Goal: Information Seeking & Learning: Understand process/instructions

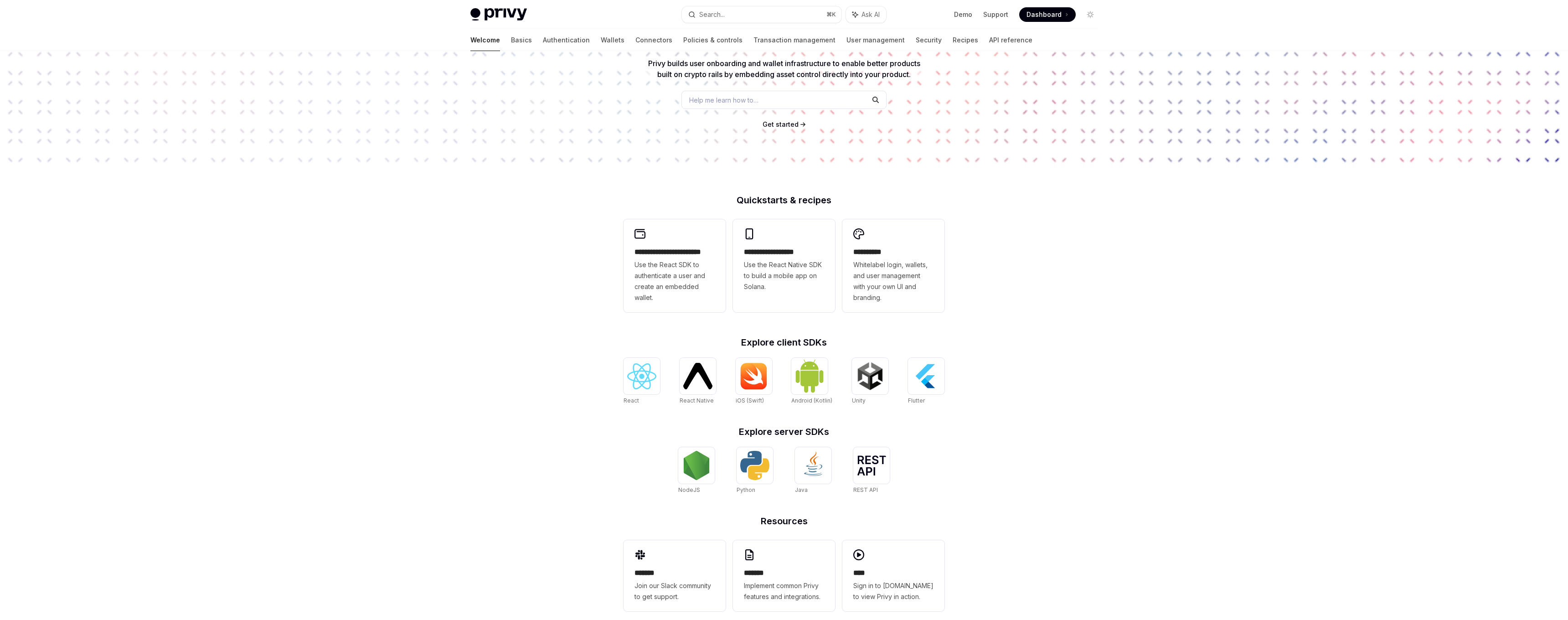
scroll to position [104, 0]
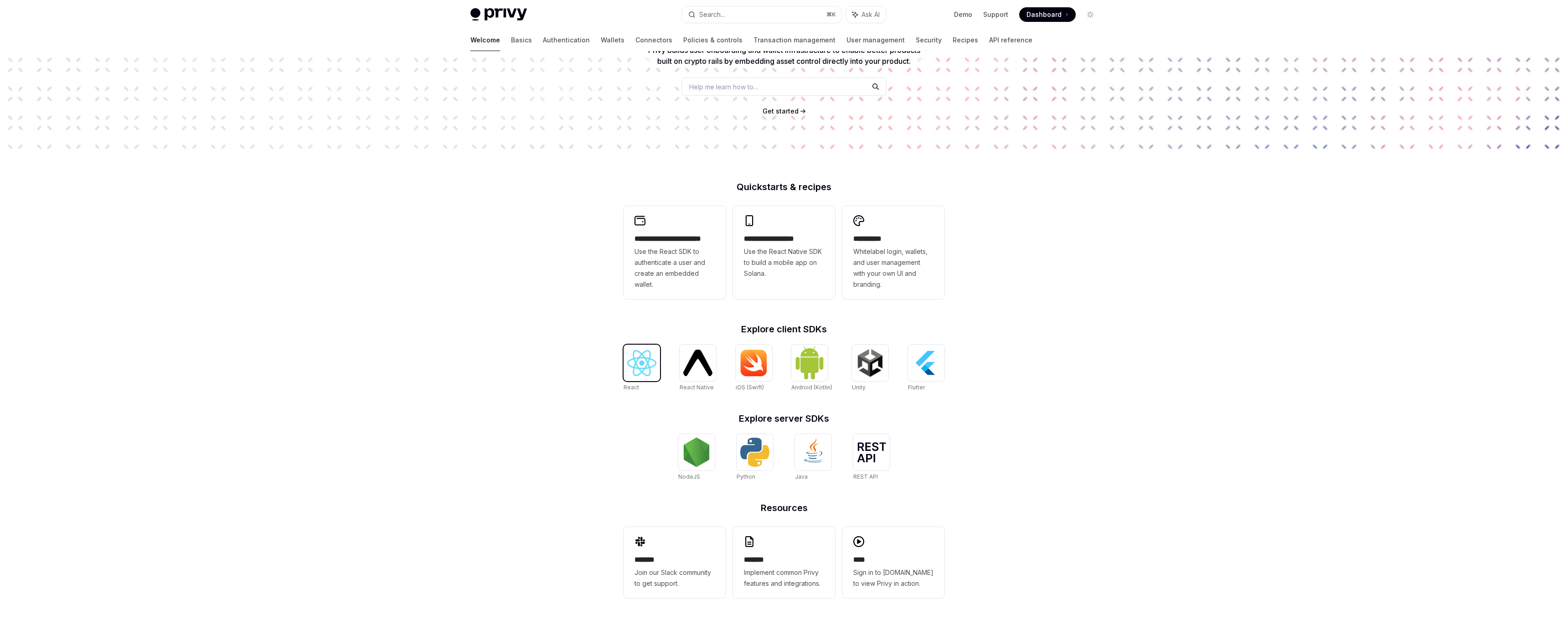
click at [647, 370] on img at bounding box center [642, 363] width 29 height 26
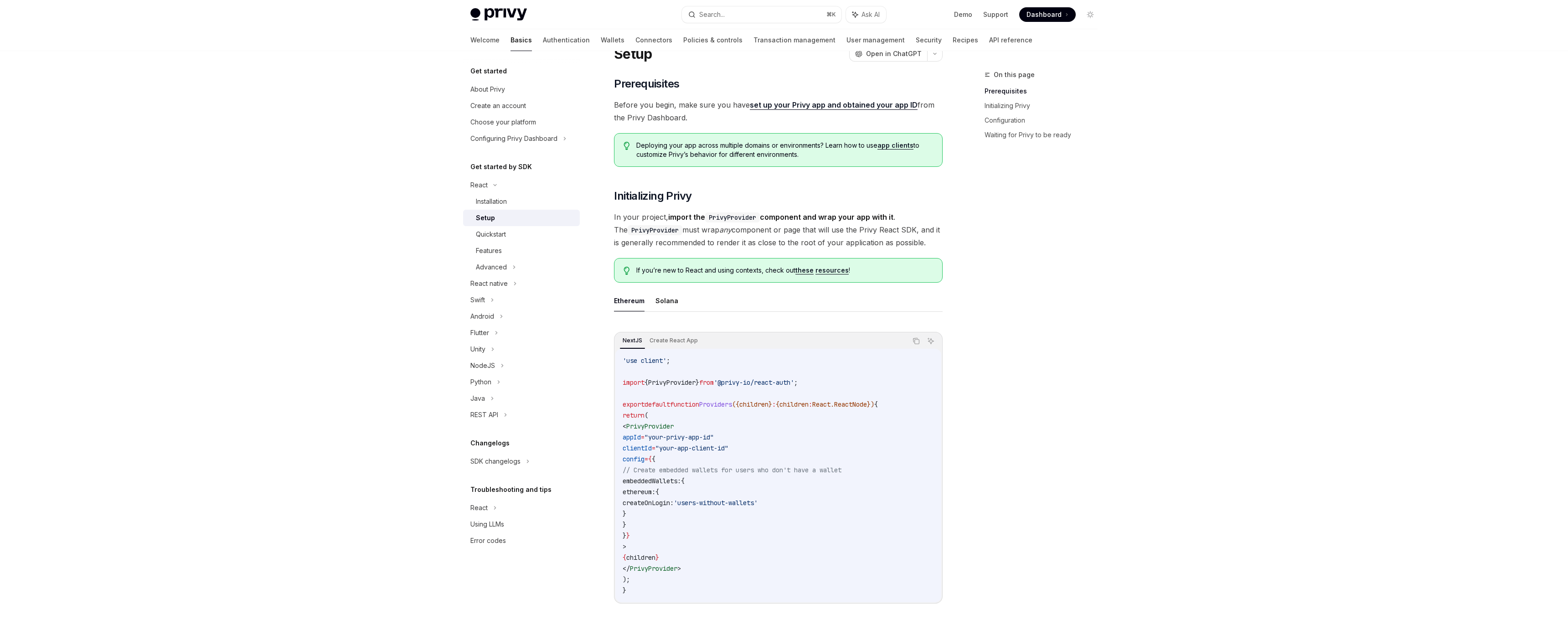
scroll to position [54, 0]
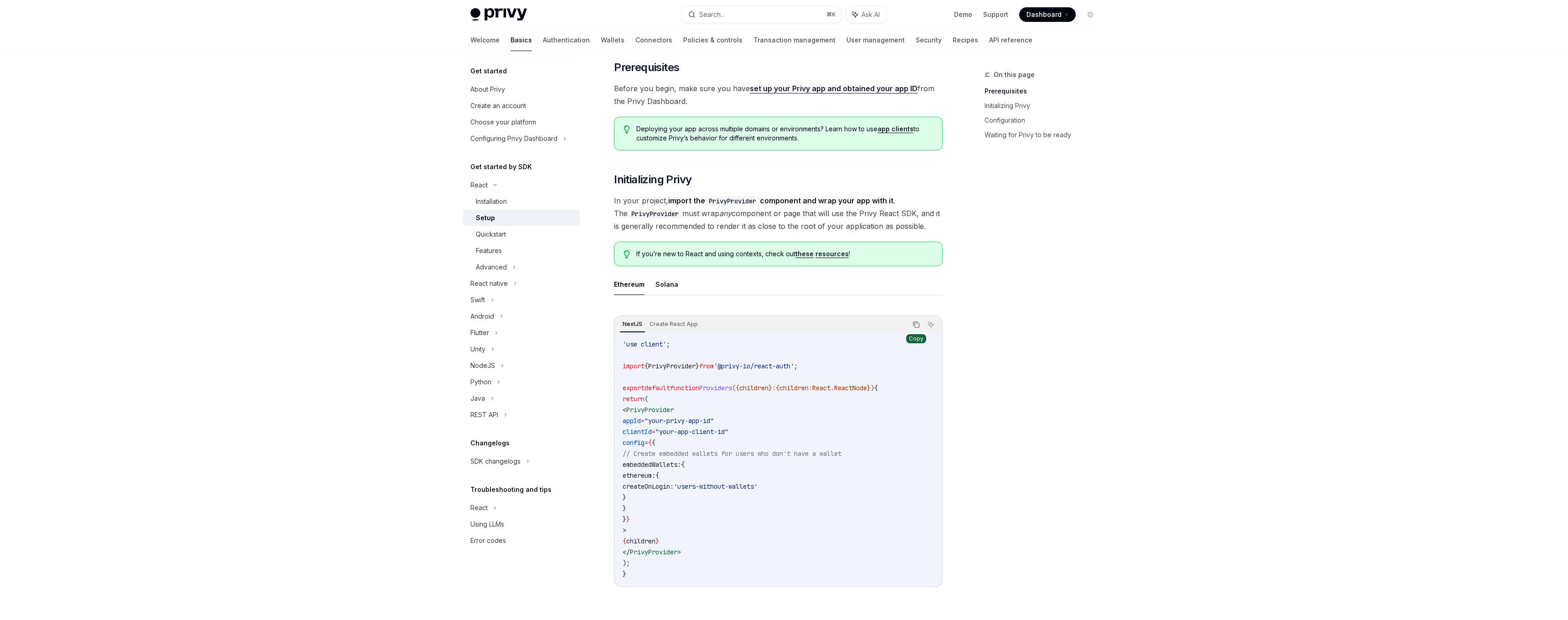
click at [916, 329] on button "Copy the contents from the code block" at bounding box center [916, 324] width 12 height 12
click at [507, 271] on div "Advanced" at bounding box center [521, 267] width 117 height 17
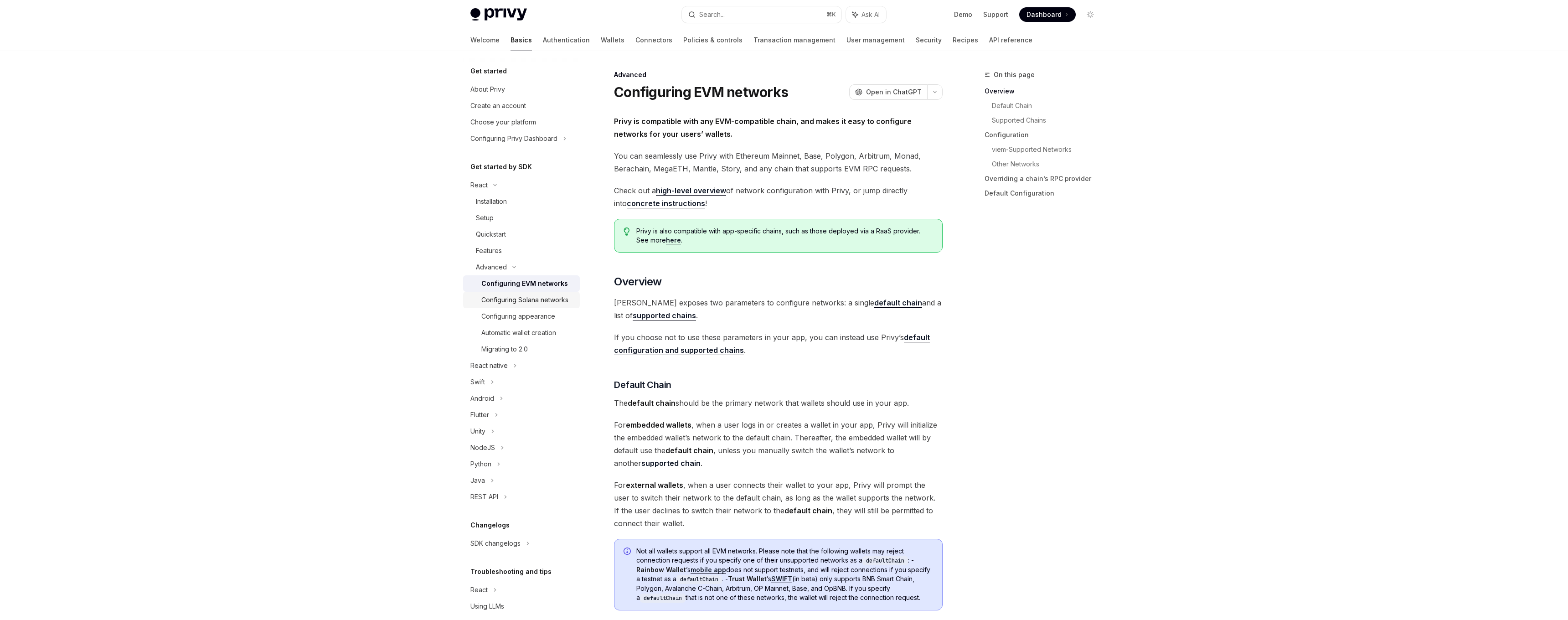
click at [525, 302] on div "Configuring Solana networks" at bounding box center [525, 299] width 87 height 11
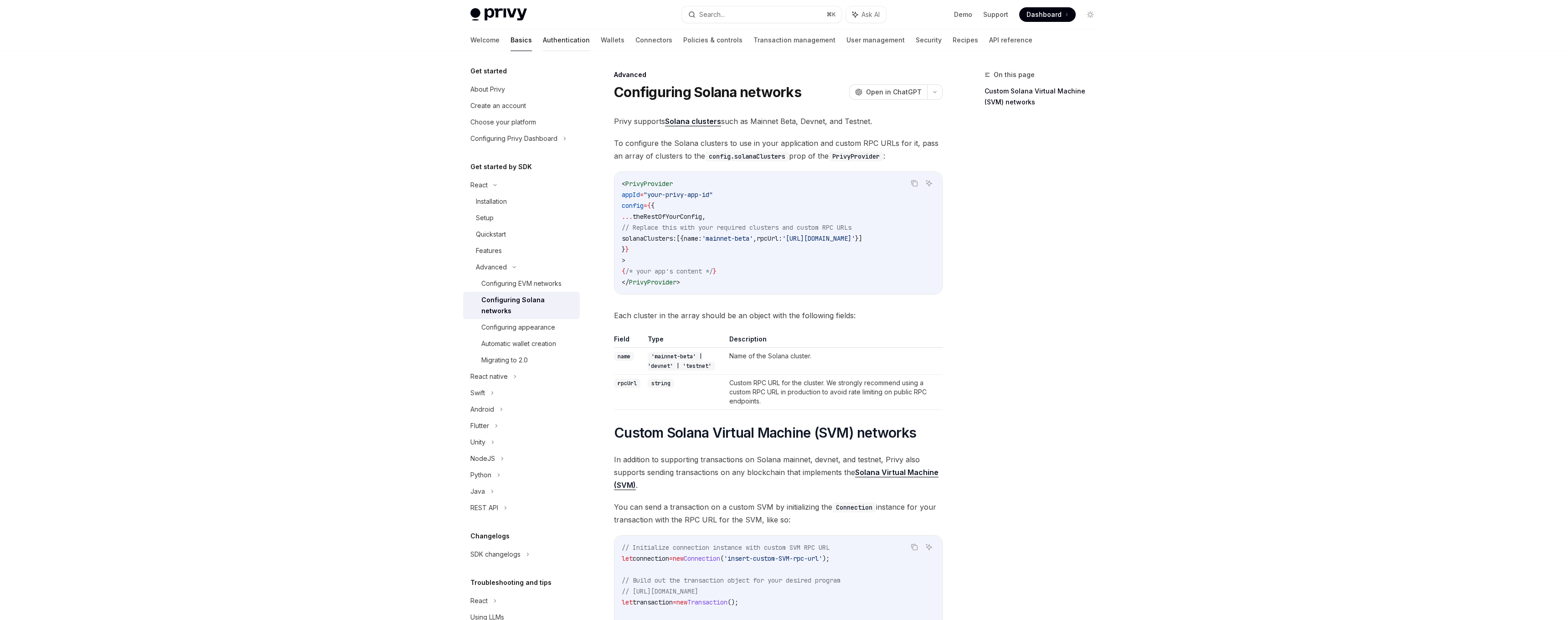
click at [543, 38] on link "Authentication" at bounding box center [566, 40] width 47 height 22
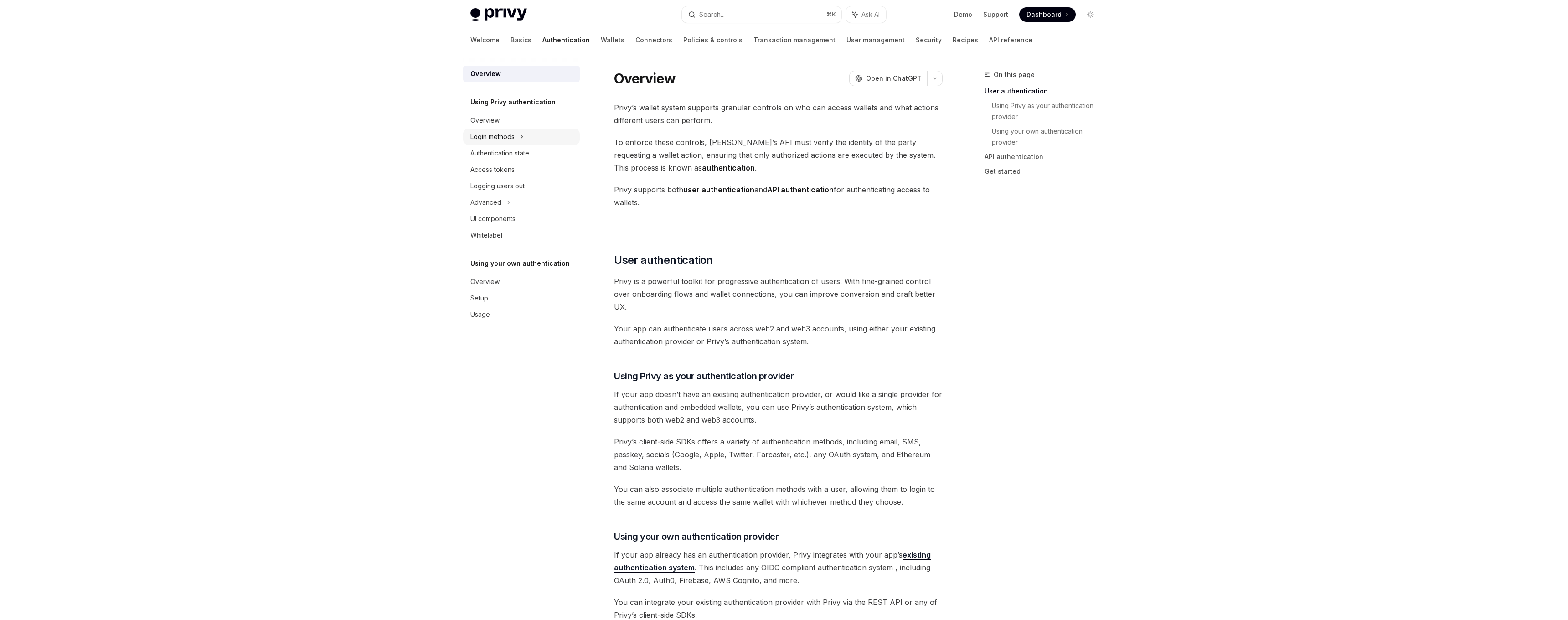
click at [516, 138] on div "Login methods" at bounding box center [521, 137] width 117 height 17
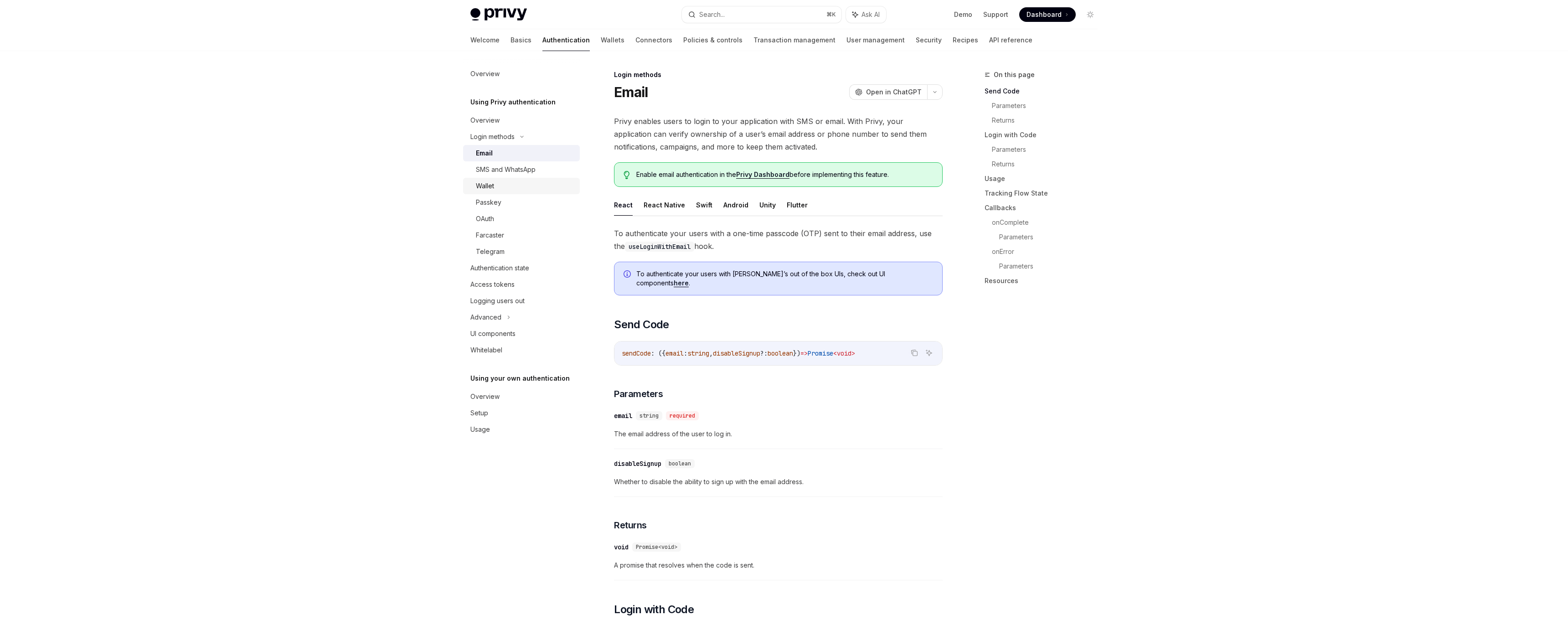
click at [510, 186] on div "Wallet" at bounding box center [525, 185] width 99 height 11
type textarea "*"
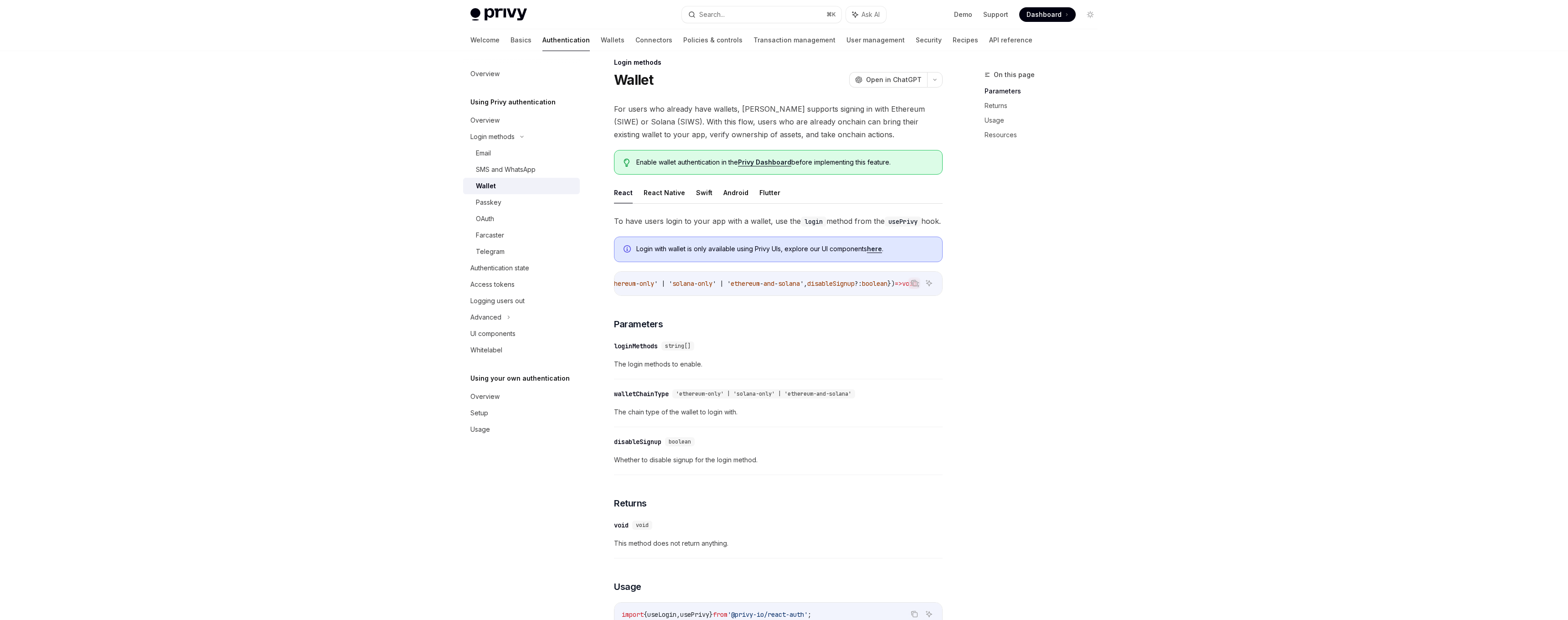
scroll to position [9, 0]
click at [915, 289] on icon "Copy the contents from the code block" at bounding box center [915, 286] width 4 height 4
click at [1041, 309] on div "On this page Parameters Returns Usage Resources" at bounding box center [1036, 344] width 139 height 551
click at [722, 13] on div "Search..." at bounding box center [712, 14] width 26 height 11
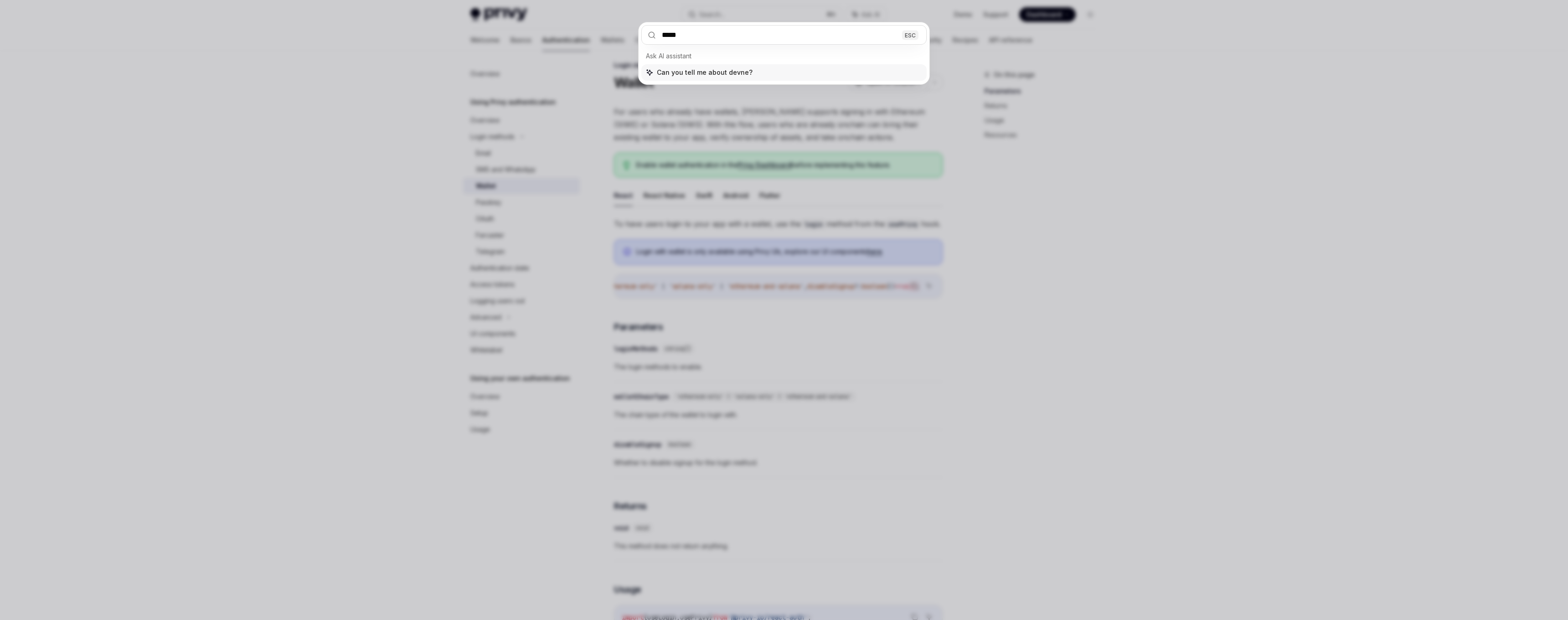
type input "******"
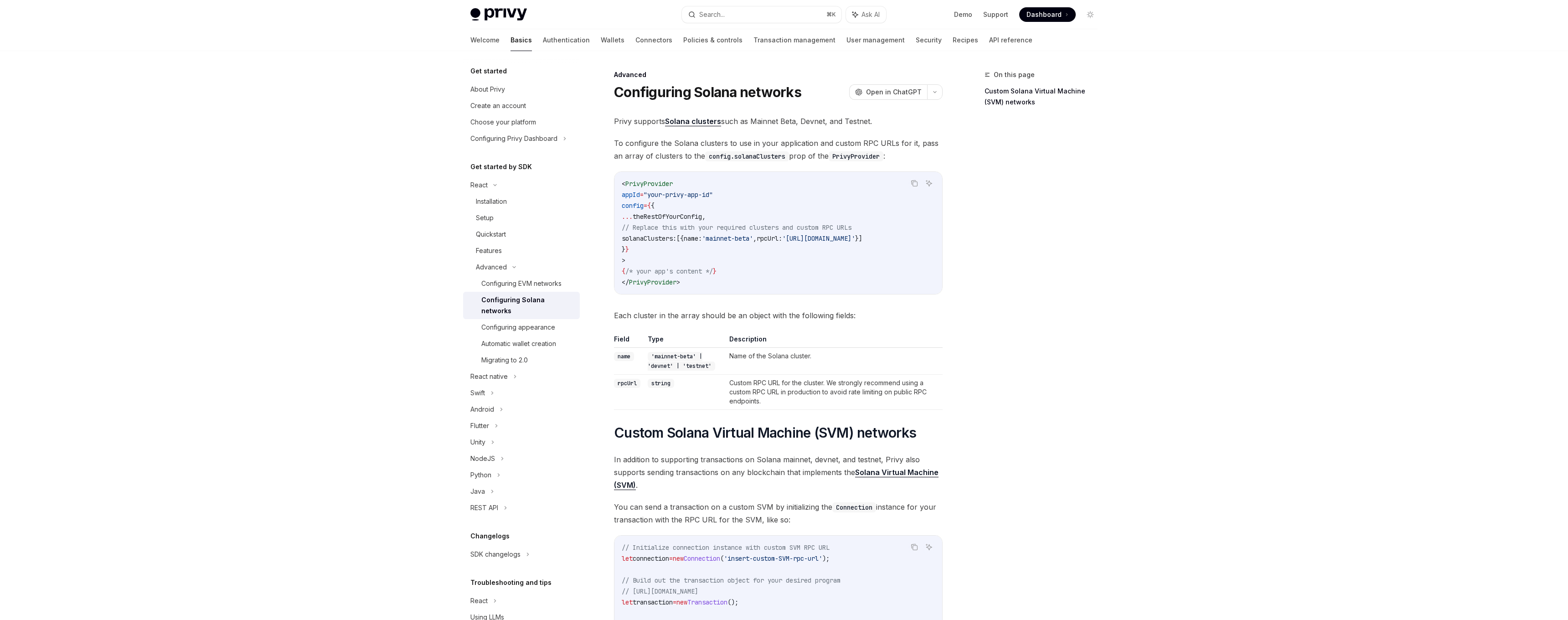
click at [670, 371] on code "'mainnet-beta' | 'devnet' | 'testnet'" at bounding box center [681, 361] width 68 height 18
click at [775, 405] on td "Custom RPC URL for the cluster. We strongly recommend using a custom RPC URL in…" at bounding box center [835, 393] width 217 height 35
click at [1039, 16] on span "Dashboard" at bounding box center [1044, 14] width 35 height 9
click at [911, 186] on button "Copy the contents from the code block" at bounding box center [914, 183] width 12 height 12
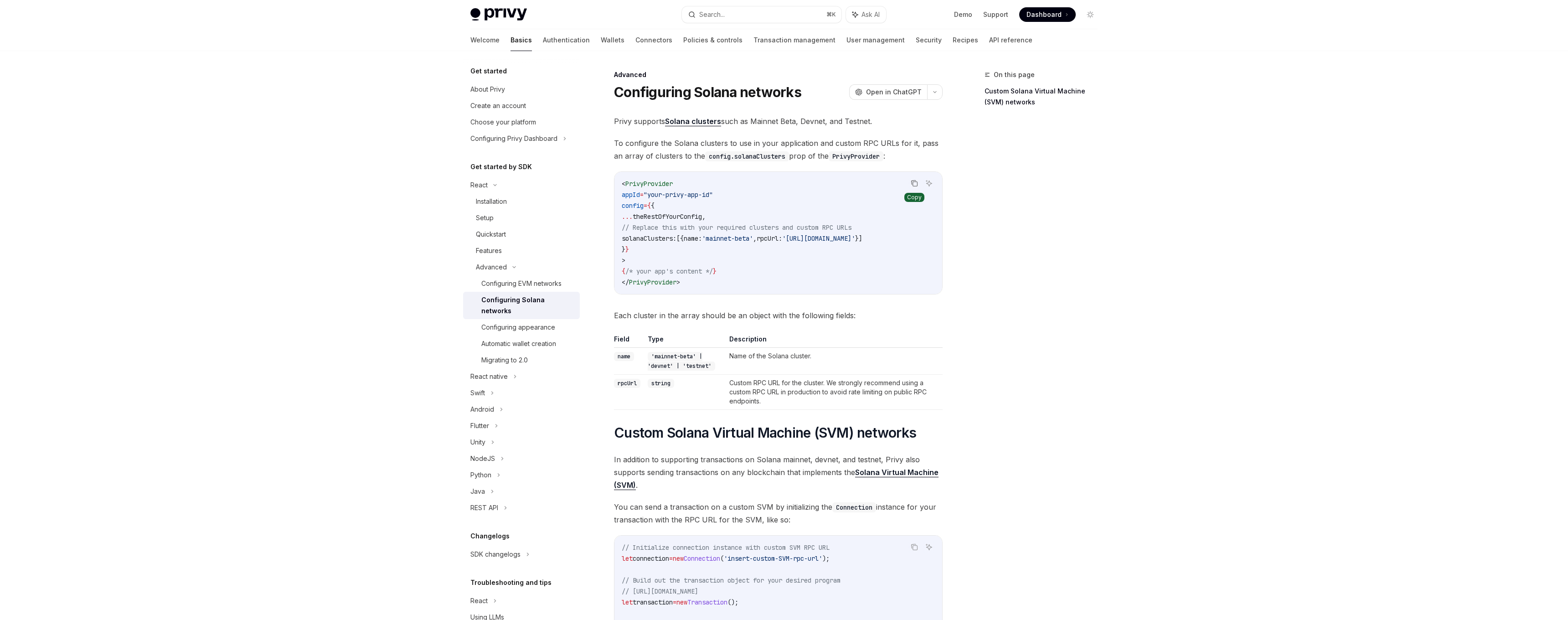
click at [916, 184] on icon "Copy the contents from the code block" at bounding box center [914, 183] width 8 height 8
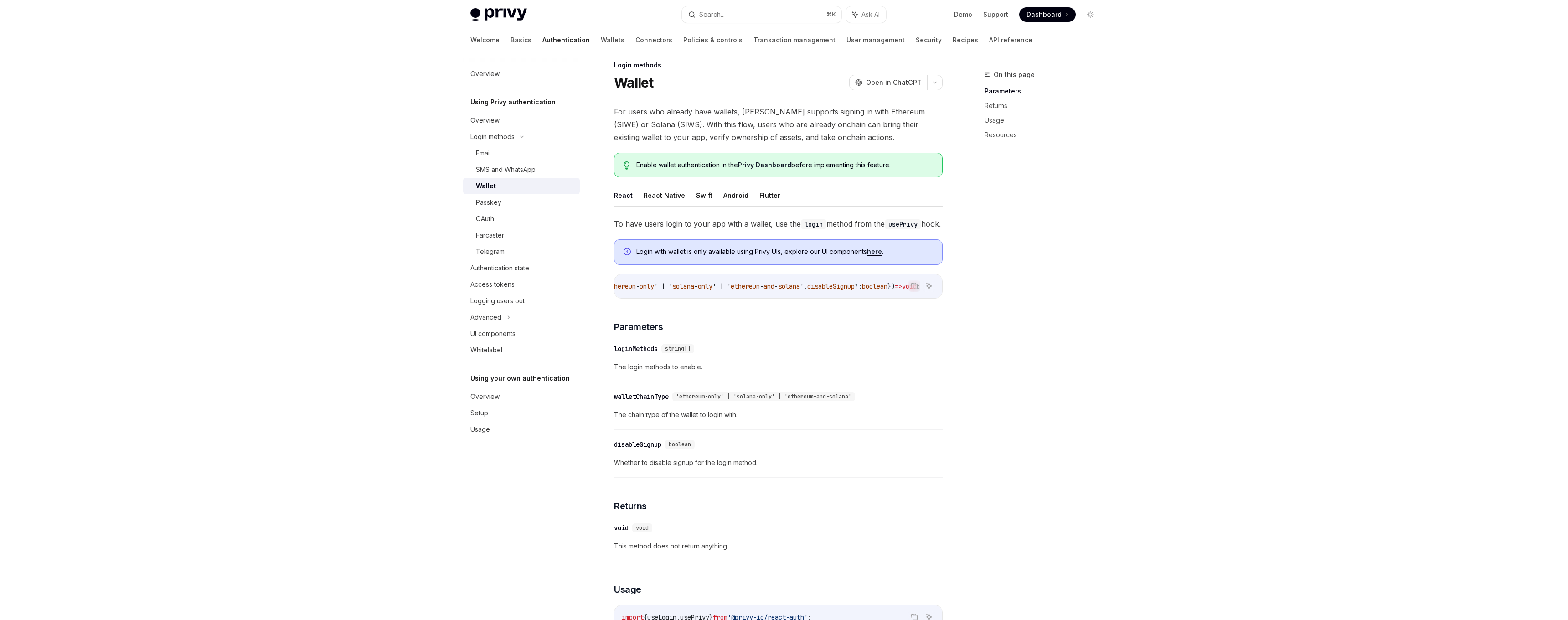
scroll to position [0, 264]
click at [913, 289] on icon "Copy the contents from the code block" at bounding box center [915, 286] width 4 height 4
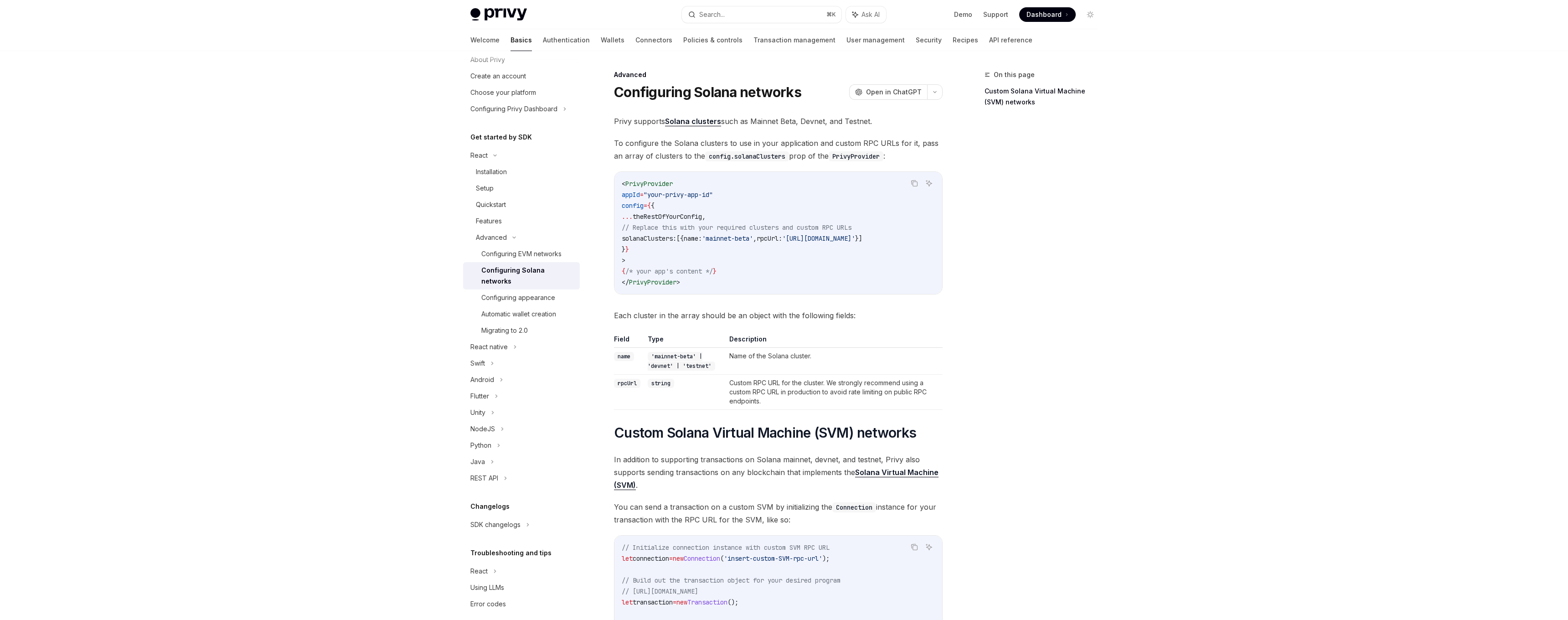
scroll to position [29, 0]
click at [488, 161] on div "SDK changelogs" at bounding box center [479, 155] width 18 height 11
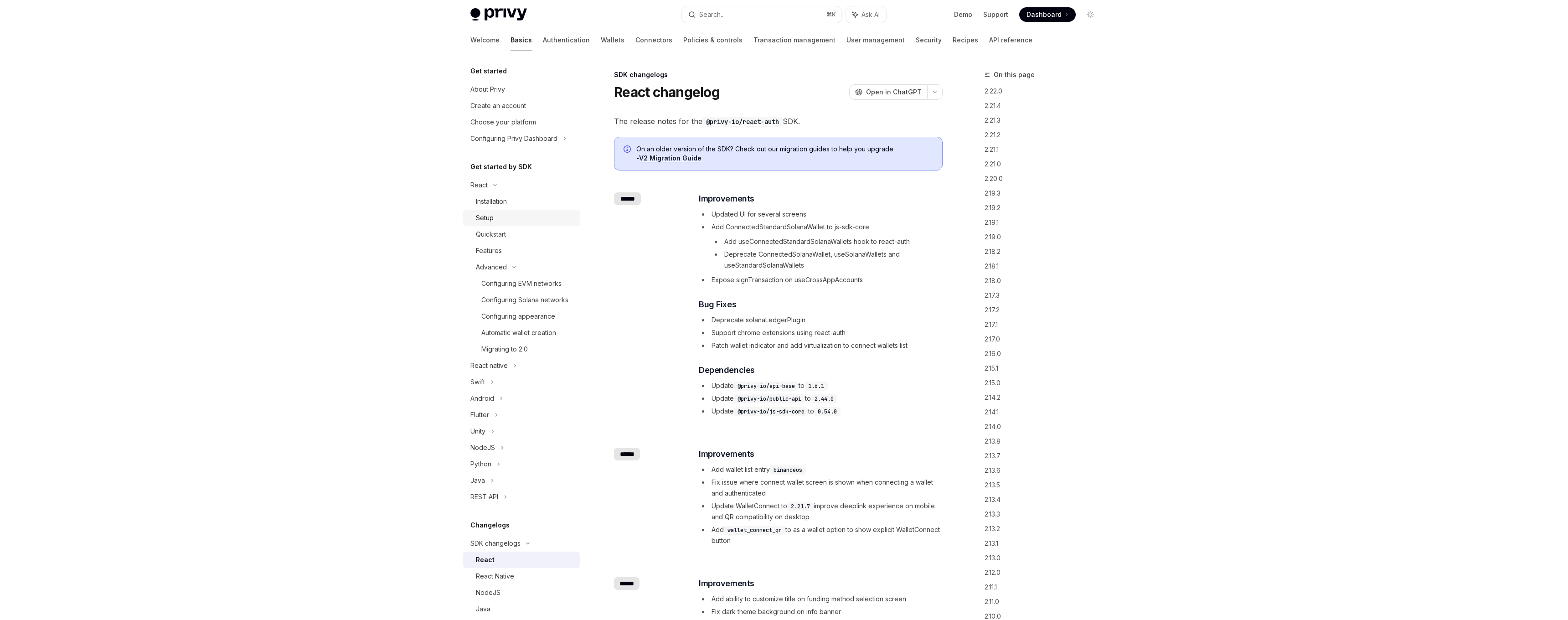
click at [498, 217] on div "Setup" at bounding box center [525, 217] width 99 height 11
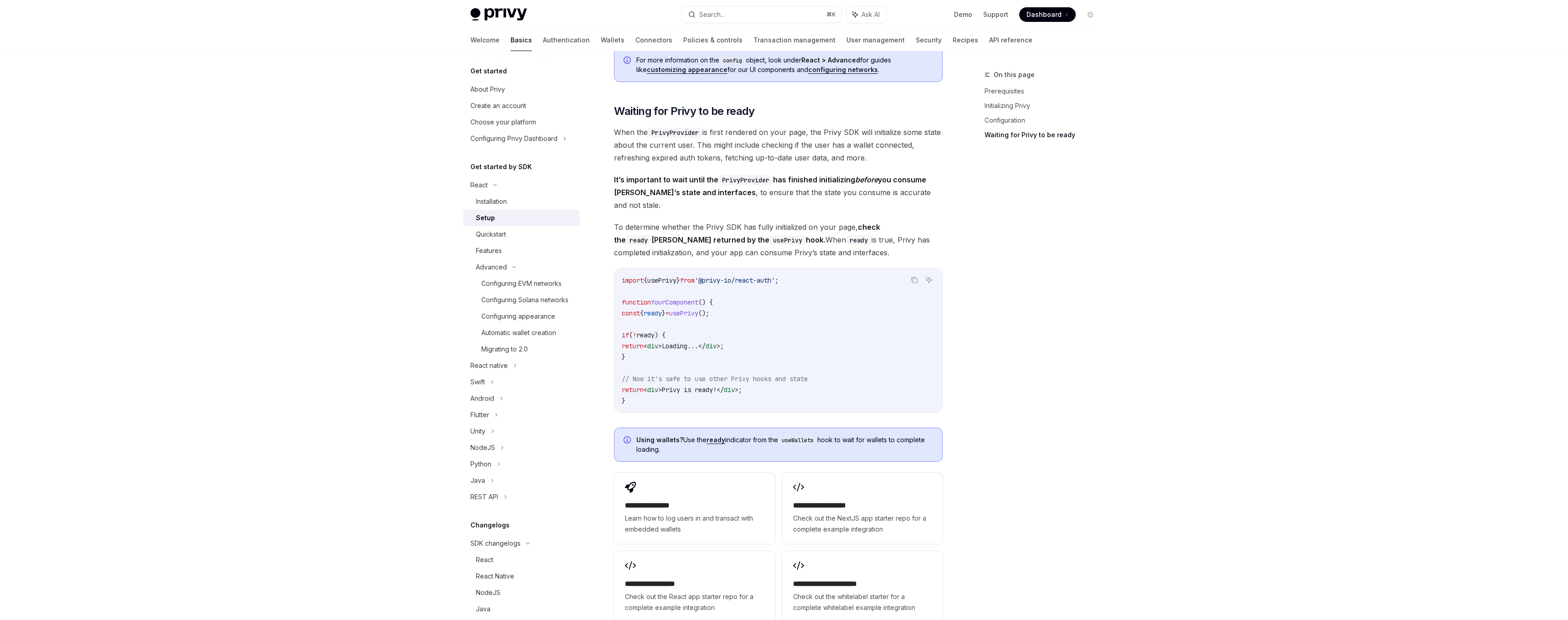
scroll to position [949, 0]
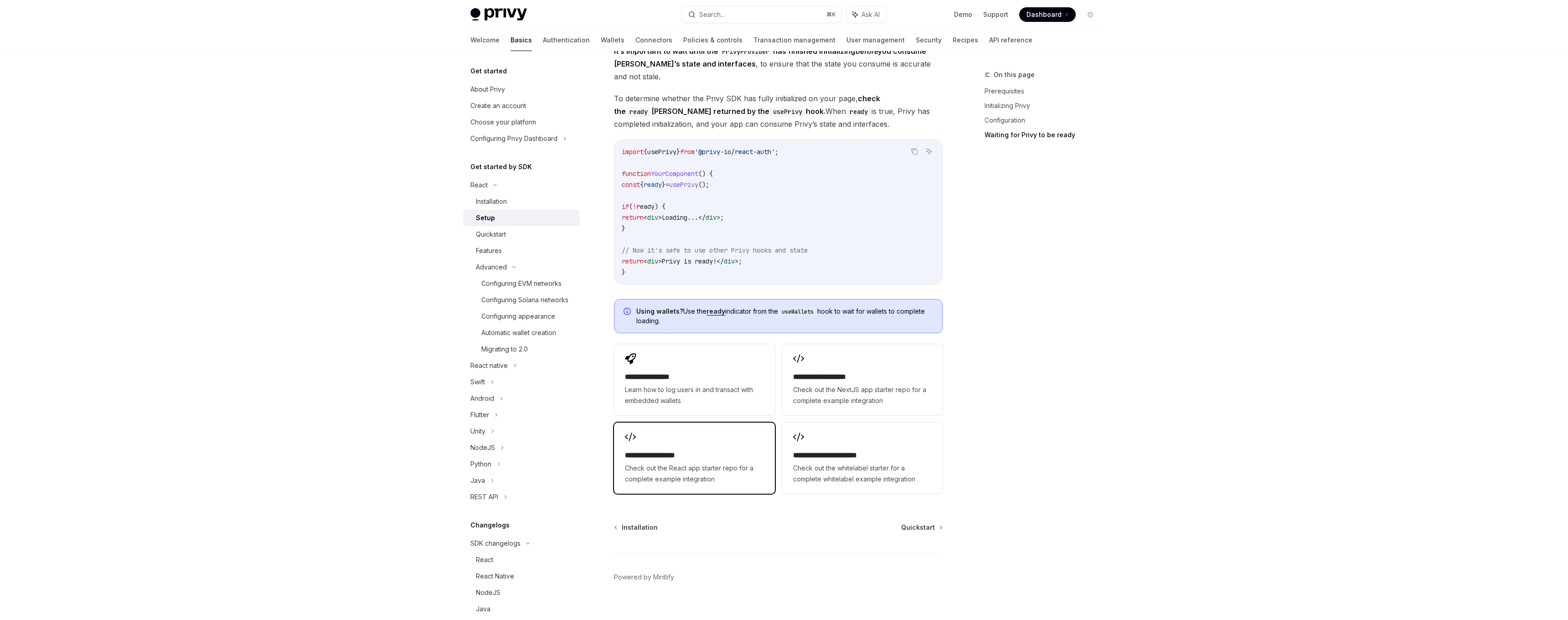
click at [716, 450] on h2 "**********" at bounding box center [694, 455] width 139 height 11
click at [554, 302] on div "Configuring Solana networks" at bounding box center [525, 299] width 87 height 11
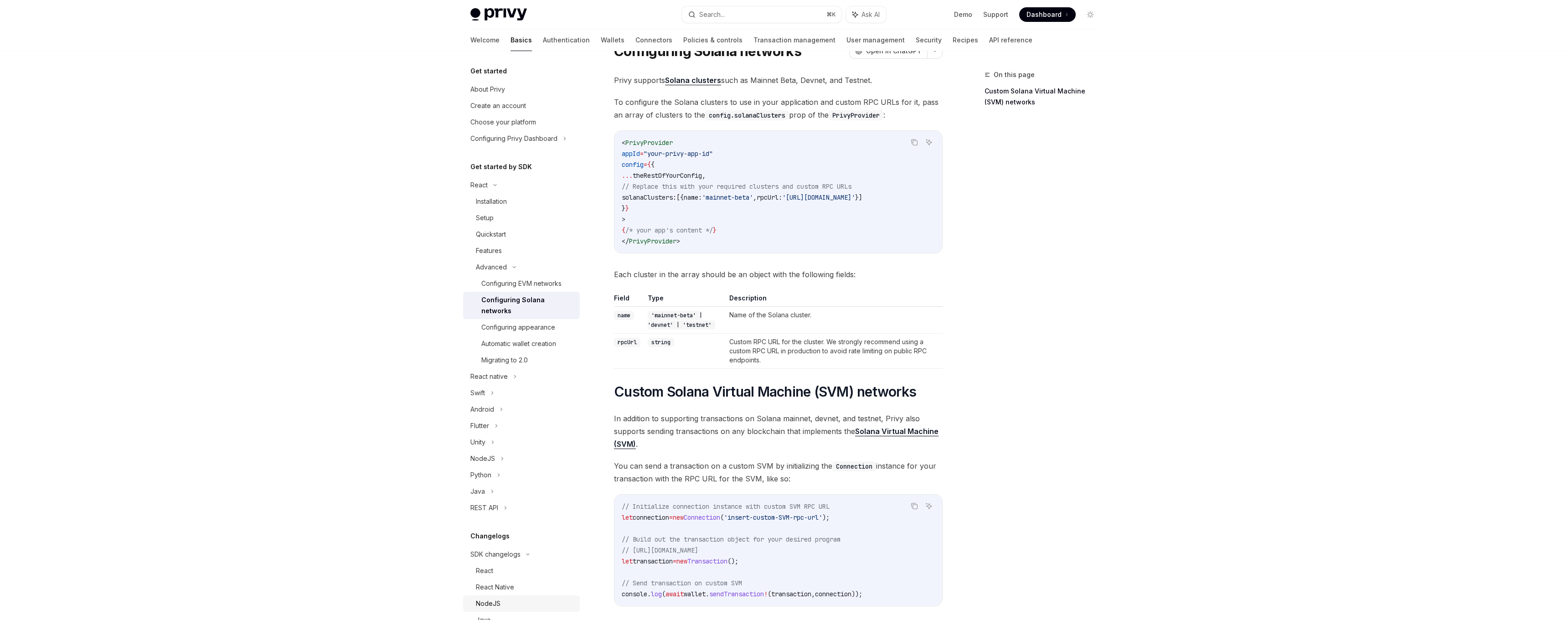
scroll to position [39, 0]
click at [530, 121] on div "Choose your platform" at bounding box center [503, 122] width 66 height 11
type textarea "*"
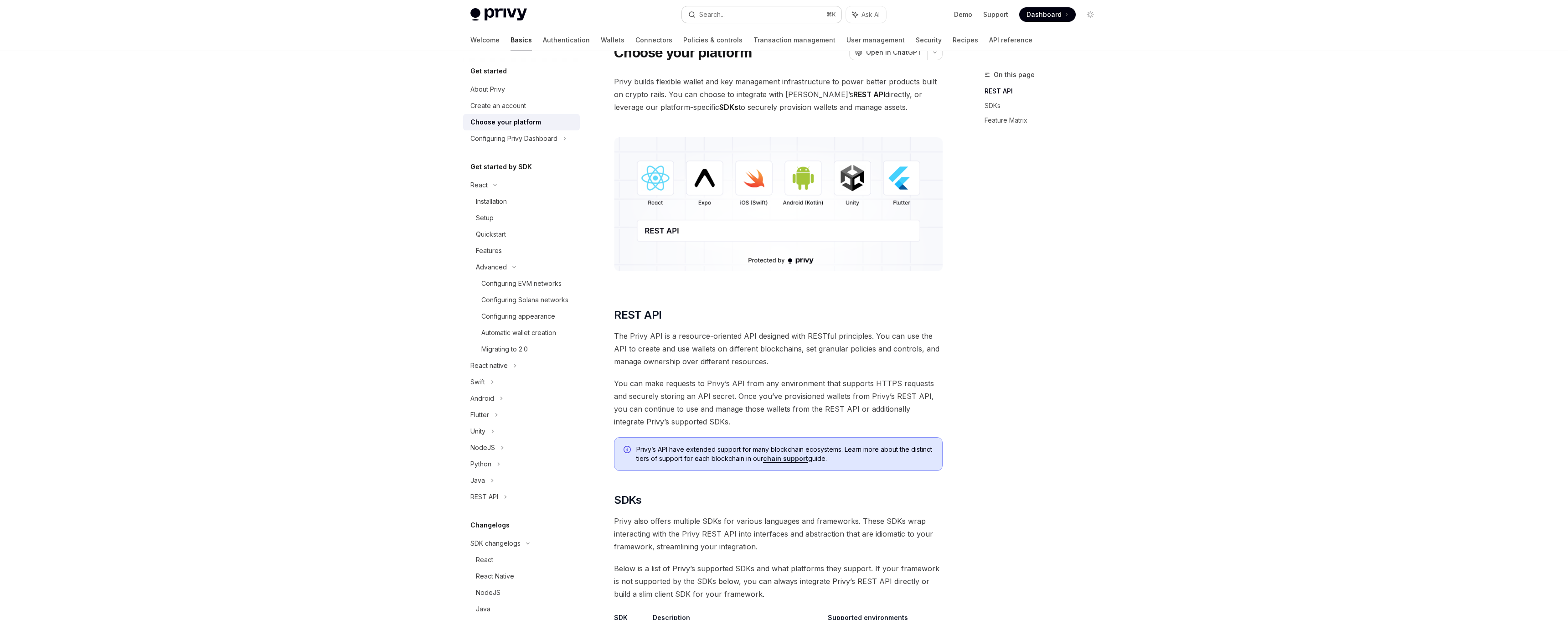
click at [754, 17] on button "Search... ⌘ K" at bounding box center [761, 15] width 160 height 17
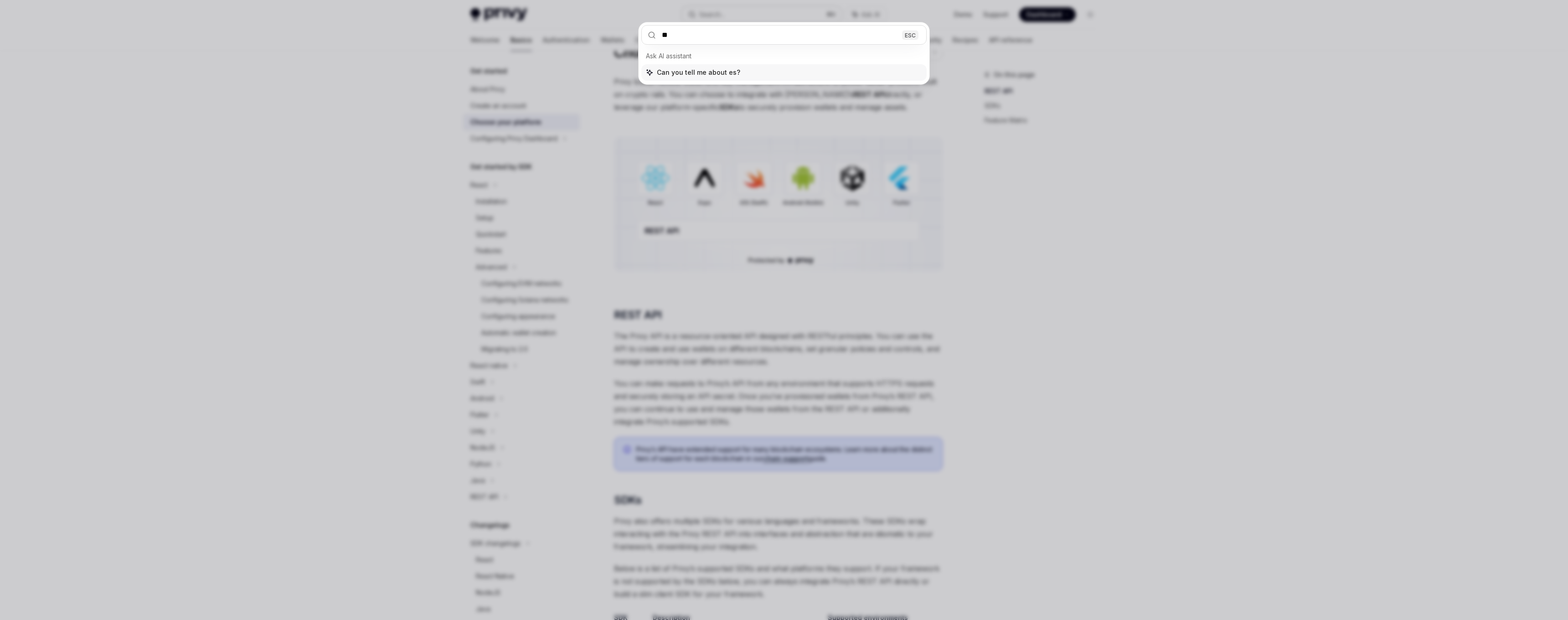
type input "*"
type input "**********"
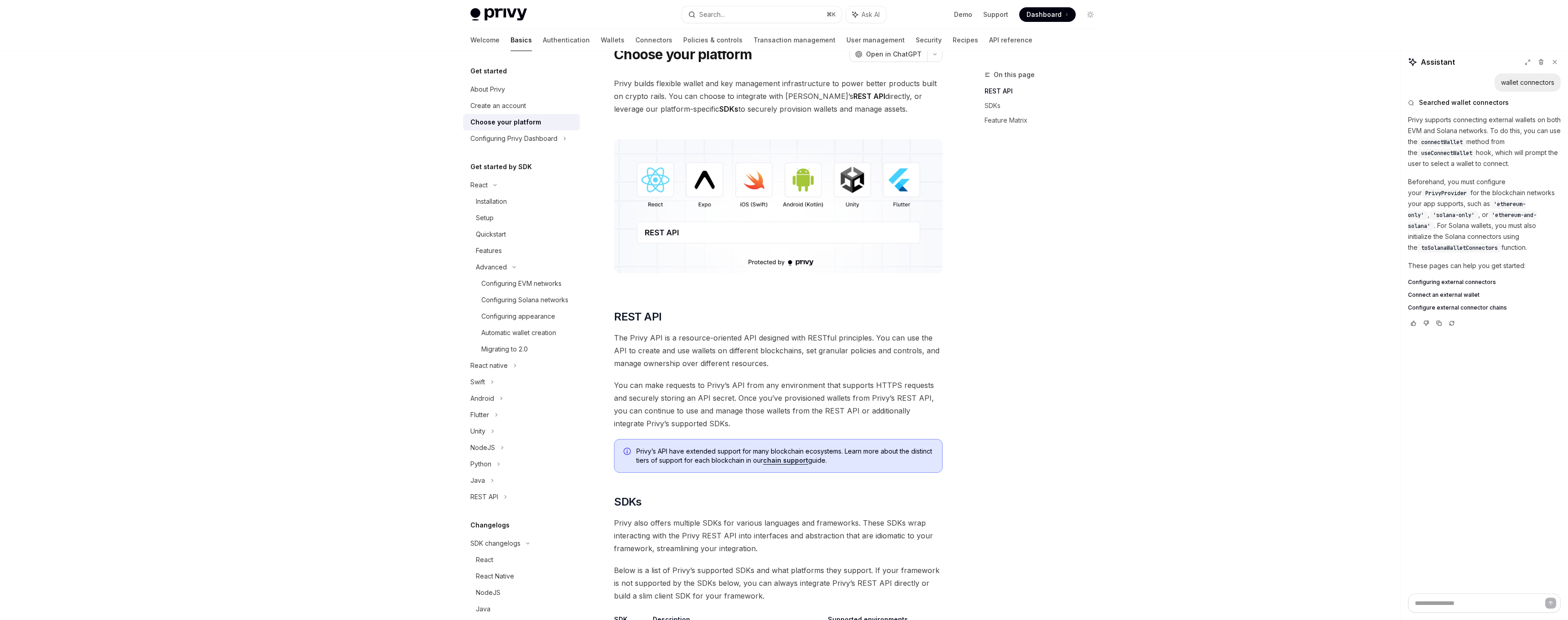
scroll to position [38, 0]
click at [1447, 282] on span "Configuring external connectors" at bounding box center [1452, 282] width 88 height 8
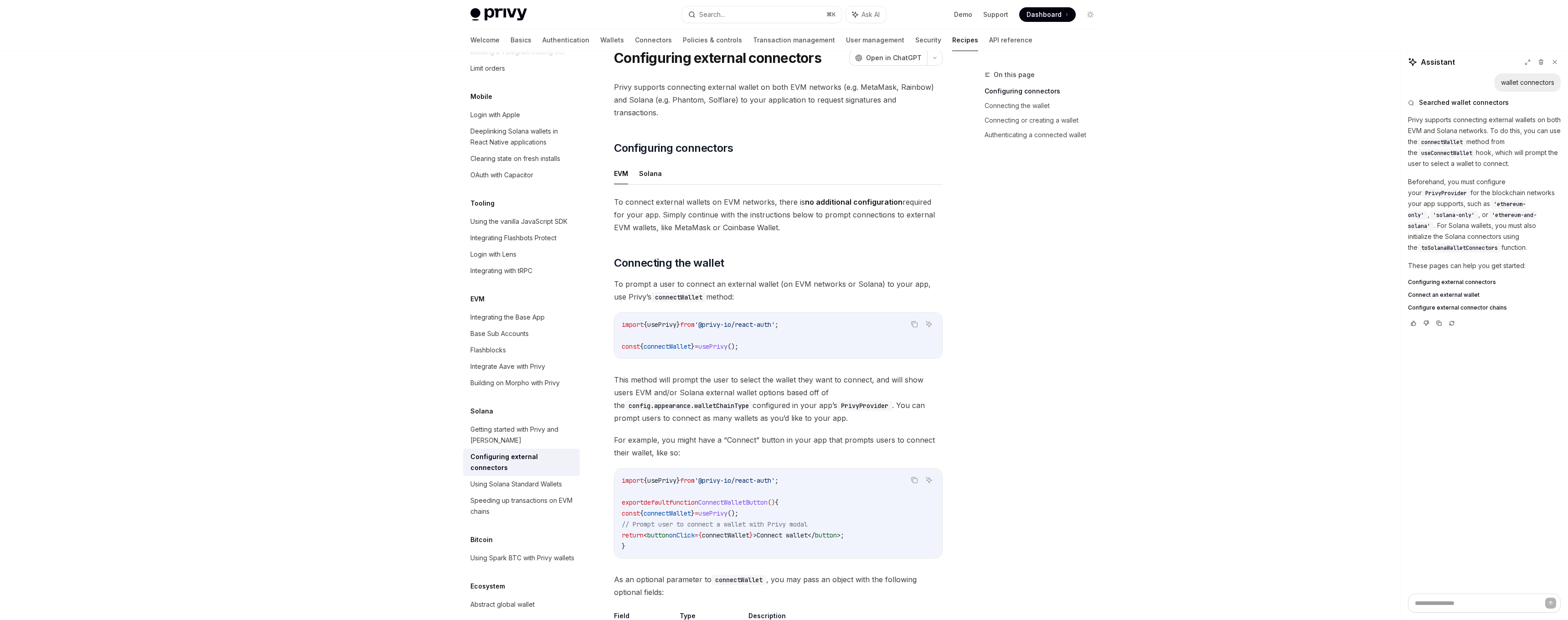
scroll to position [21, 0]
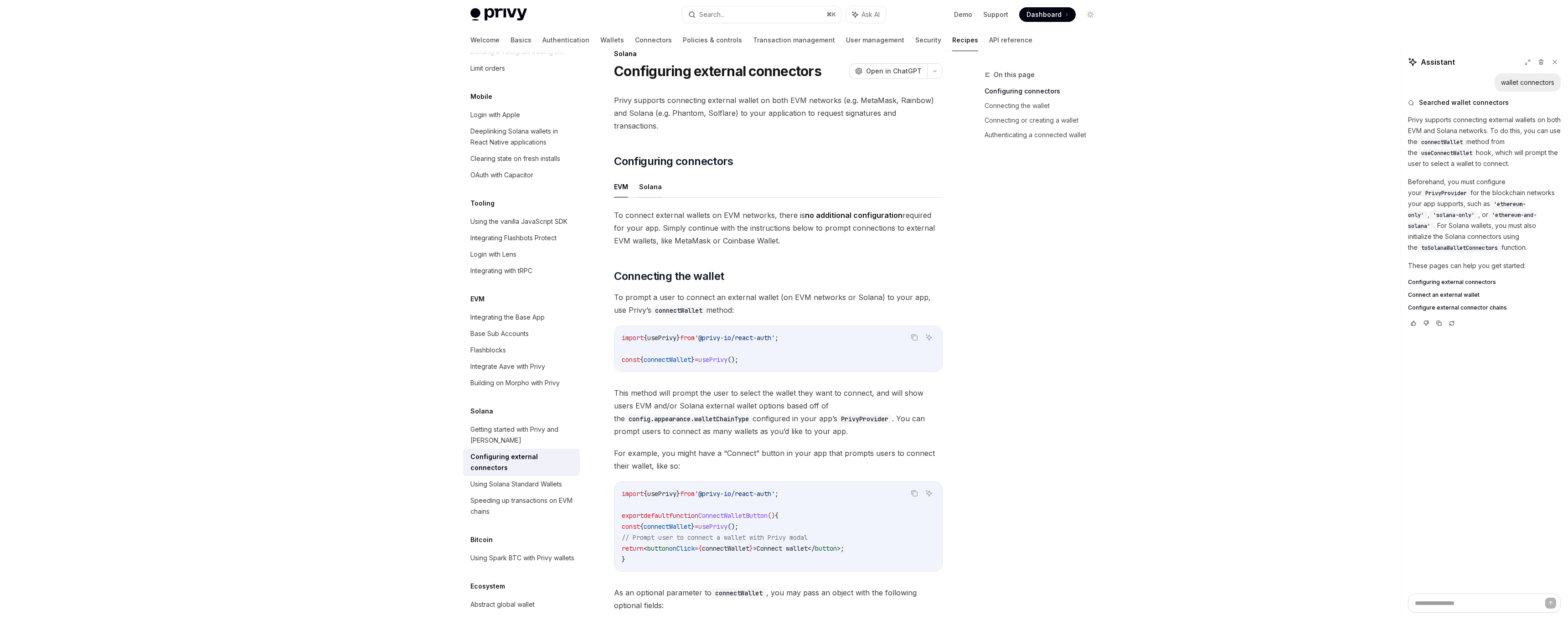
click at [658, 177] on button "Solana" at bounding box center [650, 187] width 23 height 22
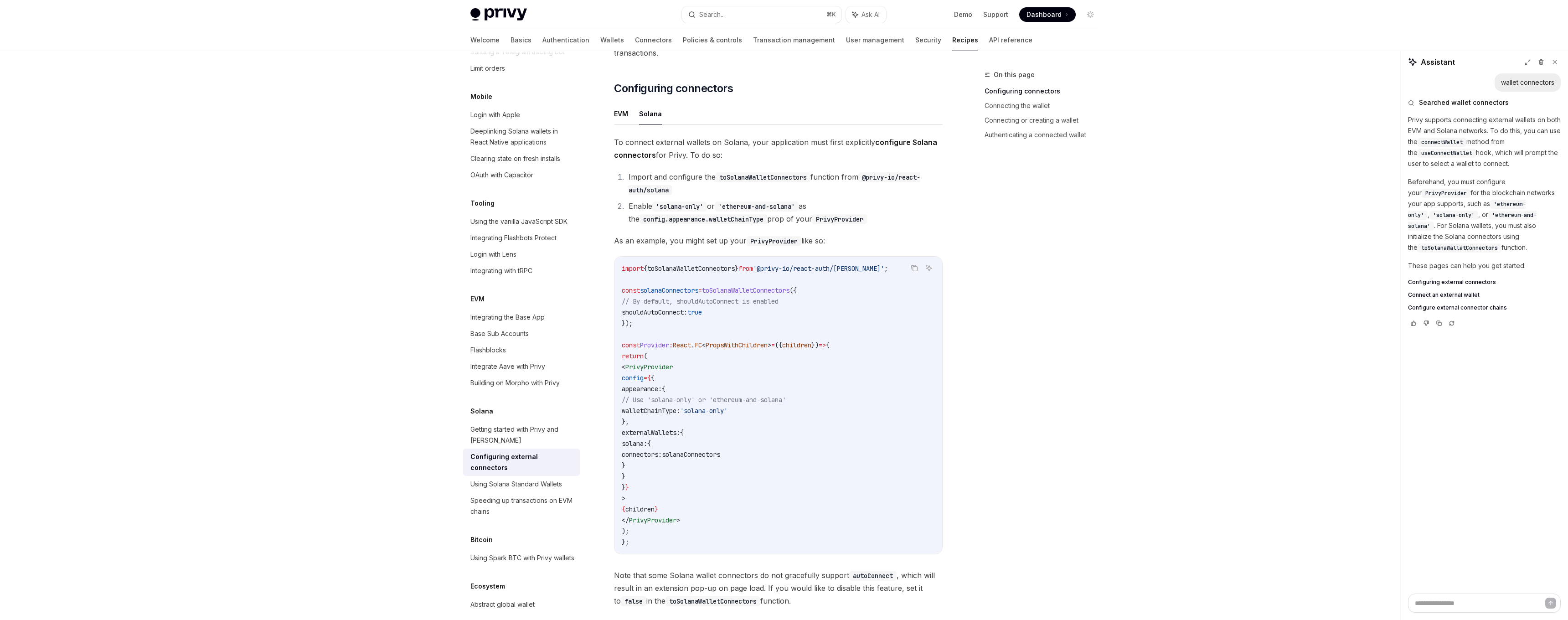
scroll to position [93, 0]
click at [916, 266] on icon "Copy the contents from the code block" at bounding box center [914, 269] width 8 height 8
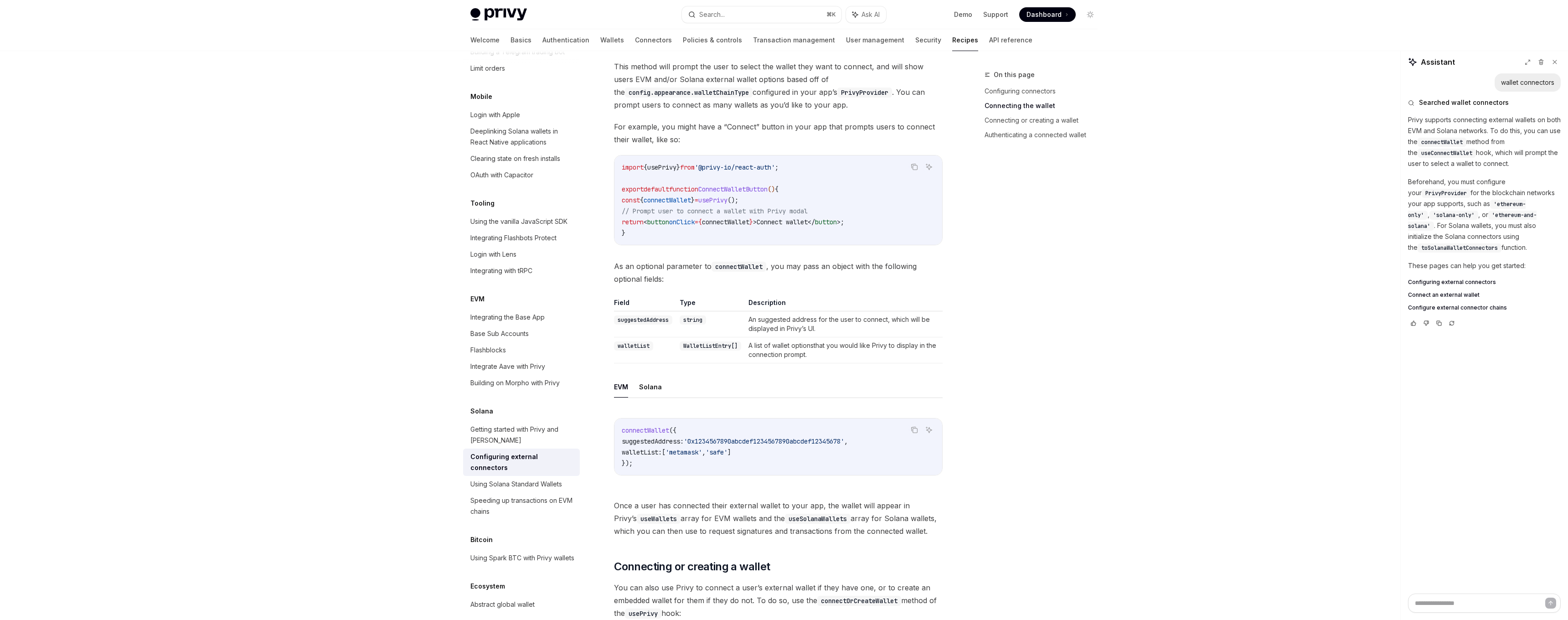
scroll to position [780, 0]
click at [650, 376] on button "Solana" at bounding box center [650, 387] width 23 height 22
type textarea "*"
click at [915, 429] on icon "Copy the contents from the code block" at bounding box center [915, 430] width 4 height 4
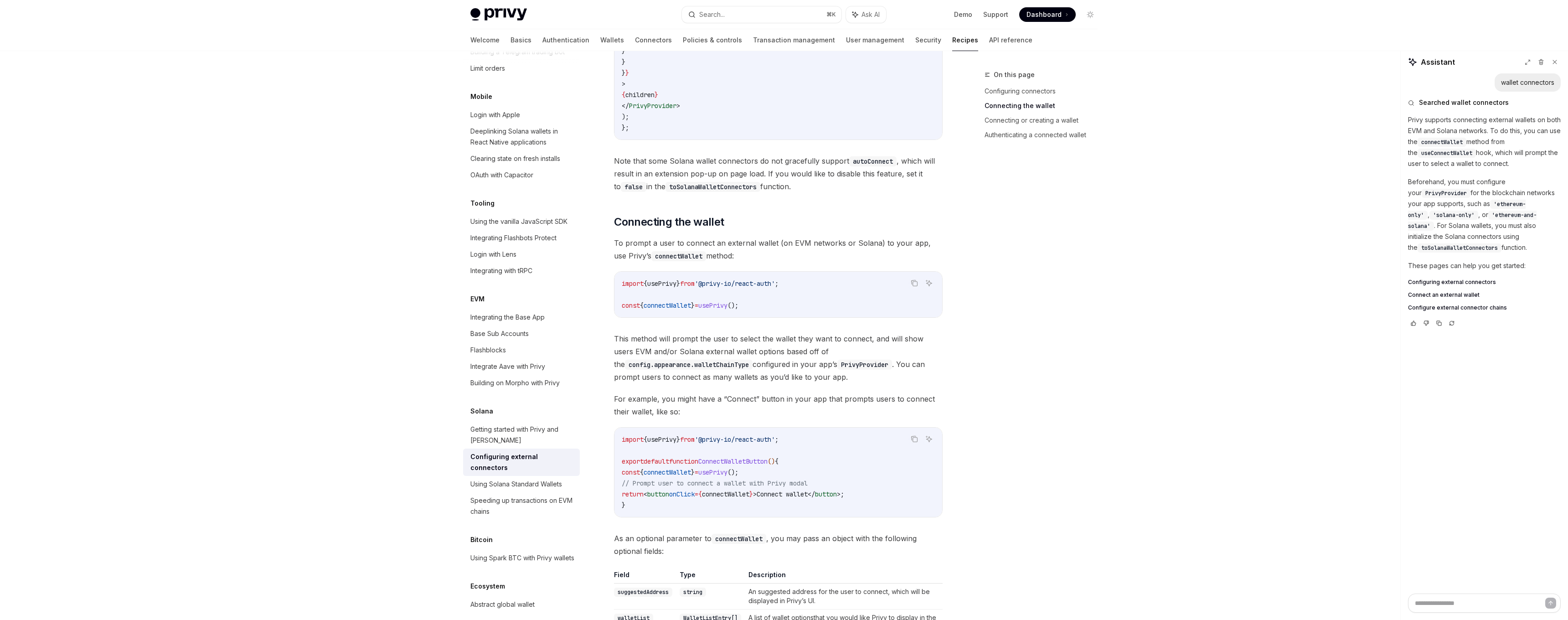
scroll to position [161, 0]
